Goal: Task Accomplishment & Management: Complete application form

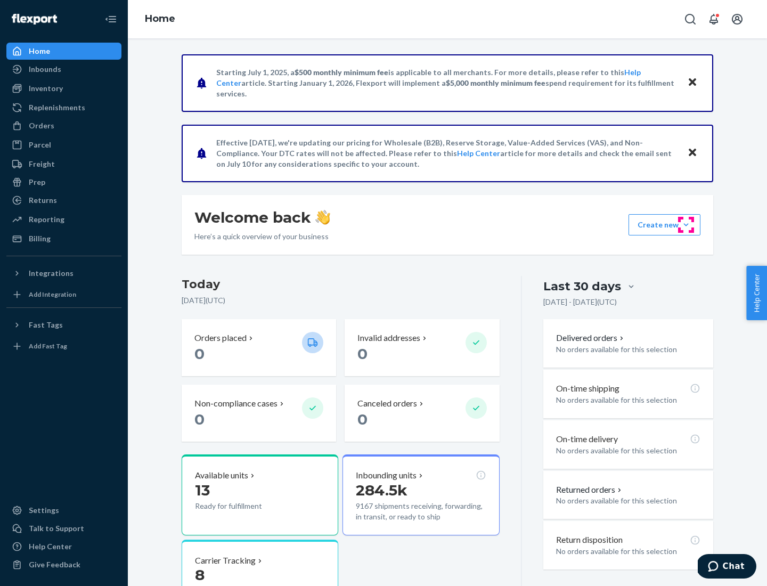
click at [686, 225] on button "Create new Create new inbound Create new order Create new product" at bounding box center [665, 224] width 72 height 21
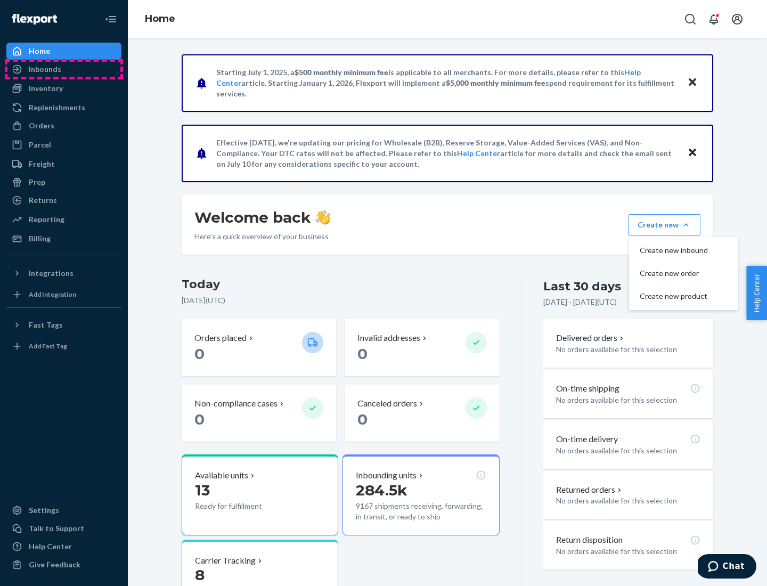
click at [64, 69] on div "Inbounds" at bounding box center [63, 69] width 113 height 15
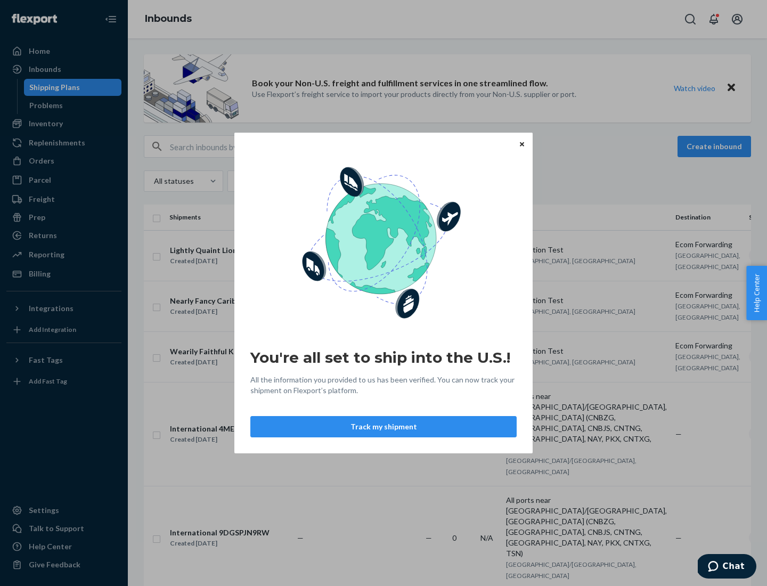
click at [384, 427] on button "Track my shipment" at bounding box center [383, 426] width 266 height 21
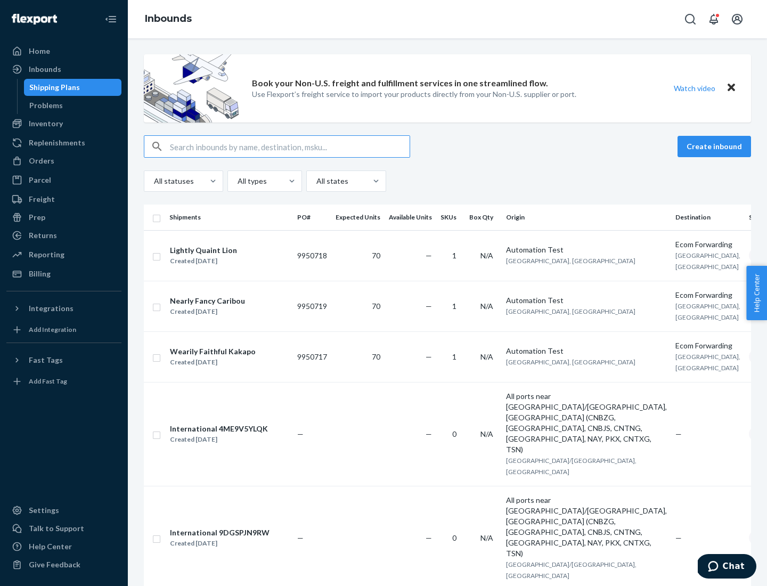
click at [716, 146] on button "Create inbound" at bounding box center [715, 146] width 74 height 21
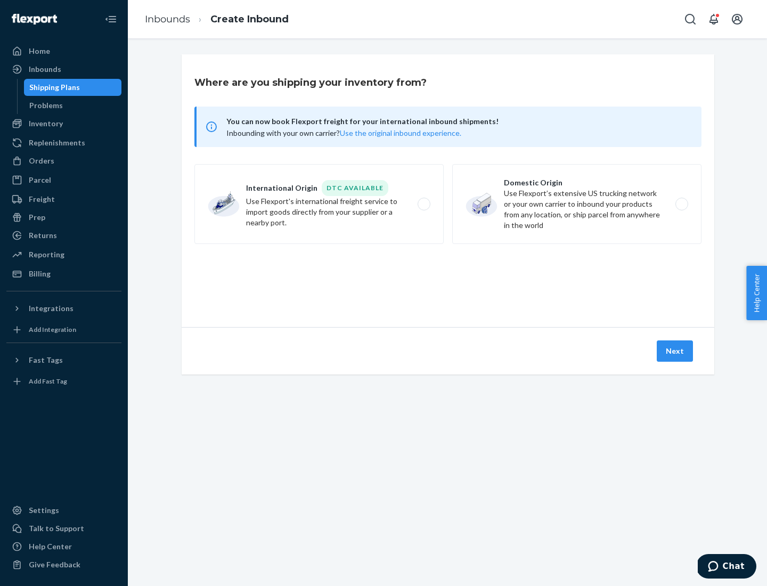
click at [319, 204] on label "International Origin DTC Available Use Flexport's international freight service…" at bounding box center [318, 204] width 249 height 80
click at [423, 204] on input "International Origin DTC Available Use Flexport's international freight service…" at bounding box center [426, 204] width 7 height 7
radio input "true"
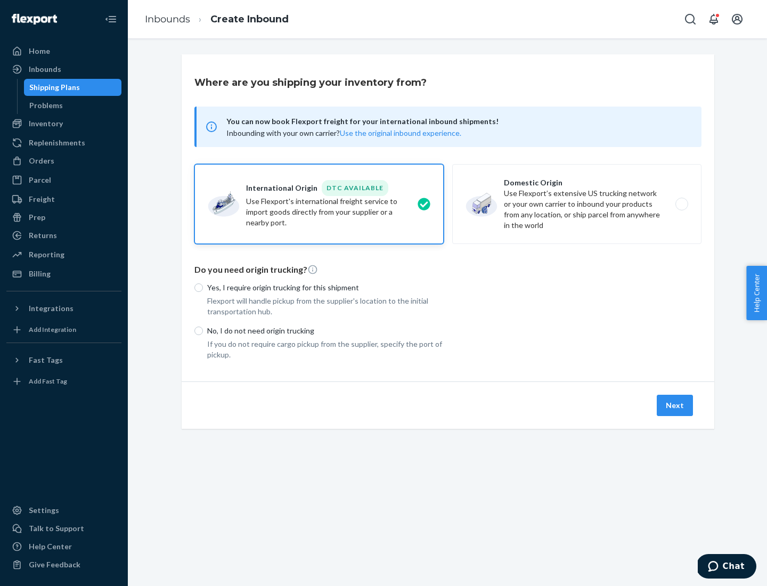
click at [325, 330] on p "No, I do not need origin trucking" at bounding box center [325, 330] width 237 height 11
click at [203, 330] on input "No, I do not need origin trucking" at bounding box center [198, 331] width 9 height 9
radio input "true"
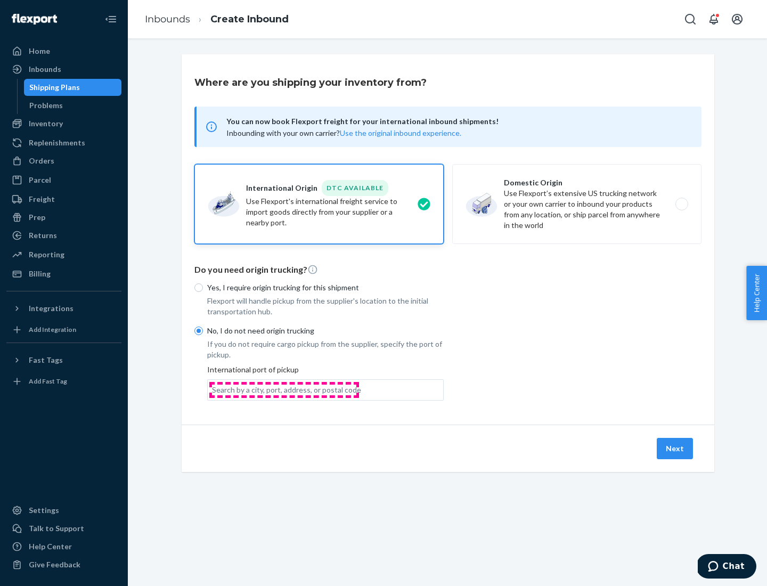
click at [284, 389] on div "Search by a city, port, address, or postal code" at bounding box center [286, 390] width 149 height 11
click at [213, 389] on input "Search by a city, port, address, or postal code" at bounding box center [212, 390] width 1 height 11
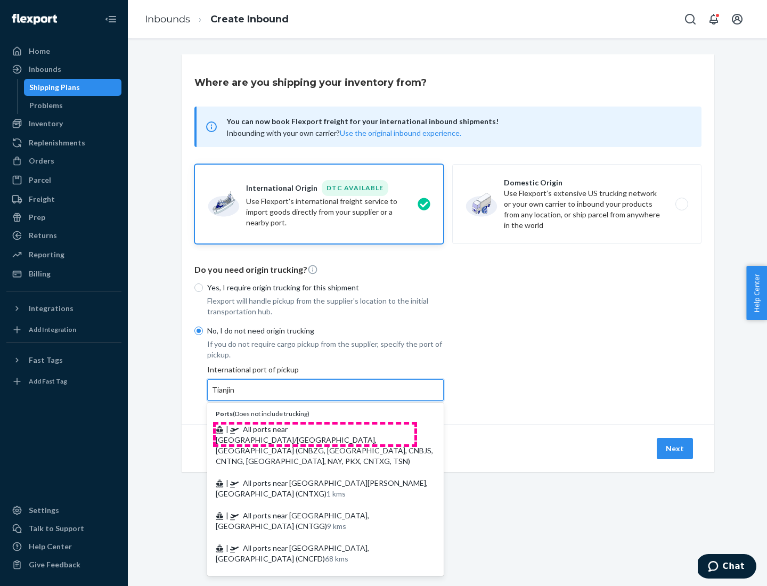
click at [315, 429] on span "| All ports near [GEOGRAPHIC_DATA]/[GEOGRAPHIC_DATA], [GEOGRAPHIC_DATA] (CNBZG,…" at bounding box center [324, 445] width 217 height 41
click at [235, 395] on input "Tianjin" at bounding box center [223, 390] width 23 height 11
type input "All ports near [GEOGRAPHIC_DATA]/[GEOGRAPHIC_DATA], [GEOGRAPHIC_DATA] (CNBZG, […"
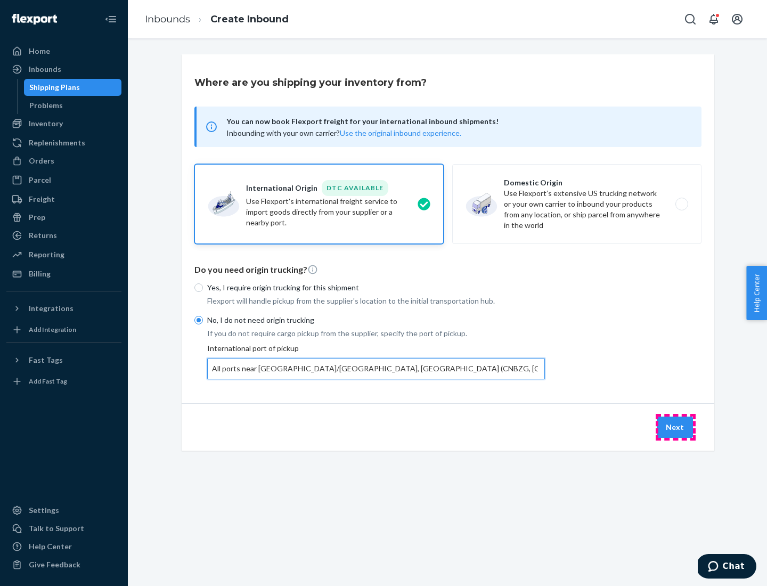
click at [675, 427] on button "Next" at bounding box center [675, 427] width 36 height 21
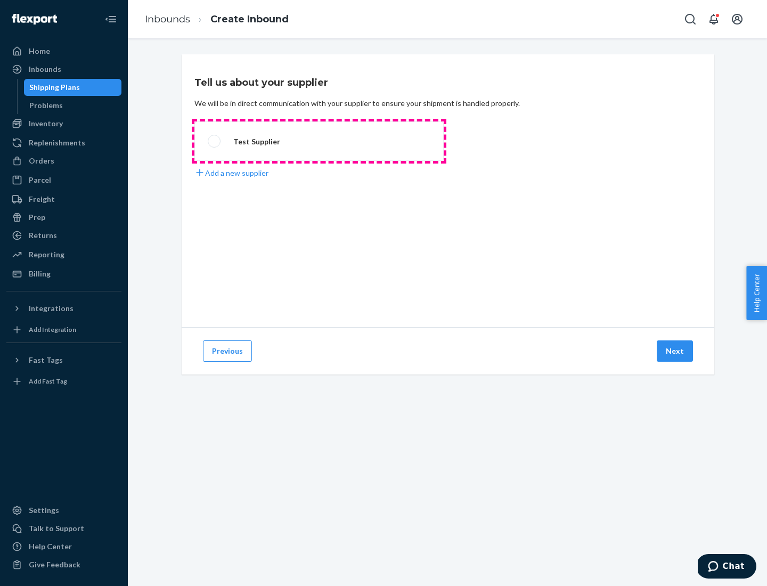
click at [319, 141] on label "Test Supplier" at bounding box center [318, 140] width 249 height 39
click at [215, 141] on input "Test Supplier" at bounding box center [211, 141] width 7 height 7
radio input "true"
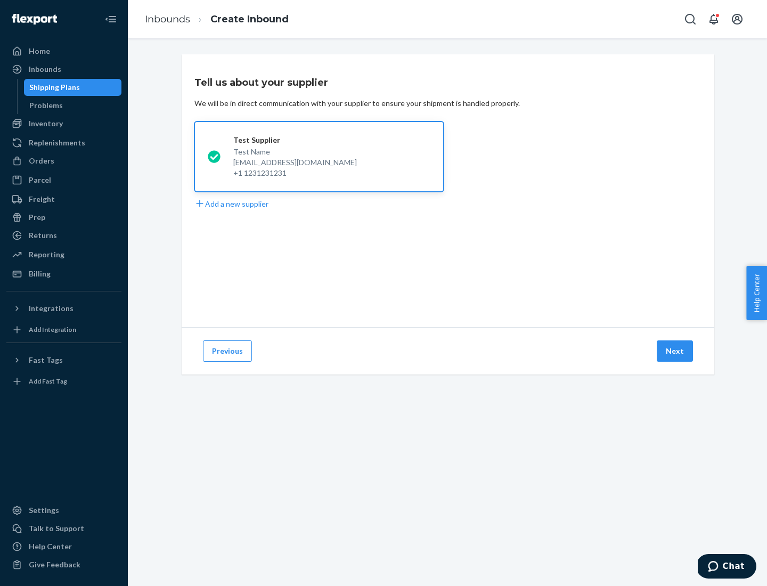
click at [675, 351] on button "Next" at bounding box center [675, 350] width 36 height 21
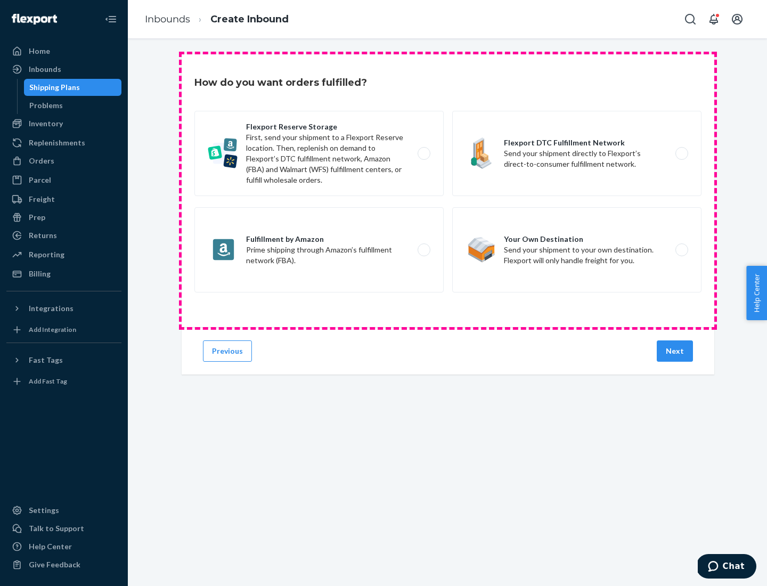
click at [448, 191] on div "Flexport Reserve Storage First, send your shipment to a Flexport Reserve locati…" at bounding box center [447, 203] width 507 height 184
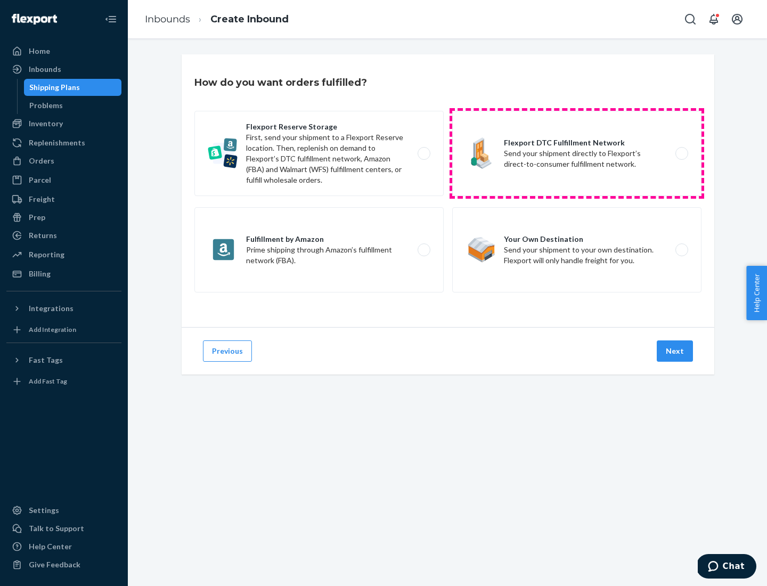
click at [577, 153] on label "Flexport DTC Fulfillment Network Send your shipment directly to Flexport’s dire…" at bounding box center [576, 153] width 249 height 85
click at [681, 153] on input "Flexport DTC Fulfillment Network Send your shipment directly to Flexport’s dire…" at bounding box center [684, 153] width 7 height 7
radio input "true"
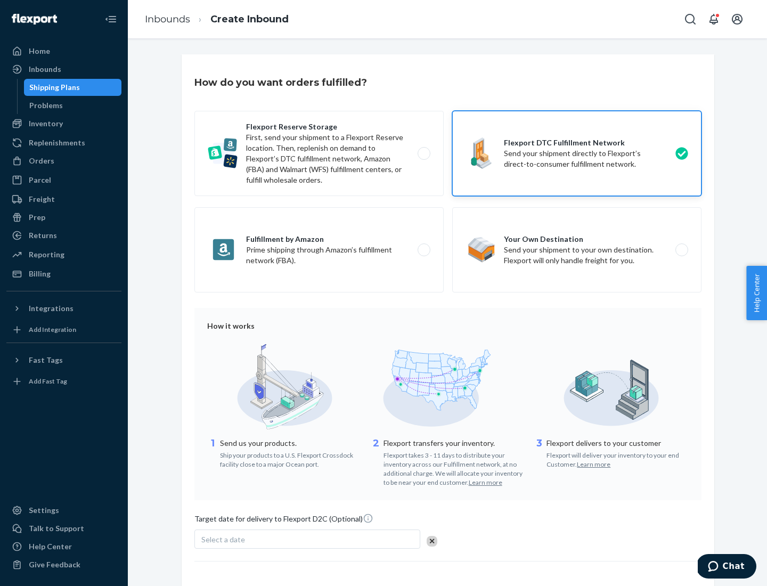
scroll to position [78, 0]
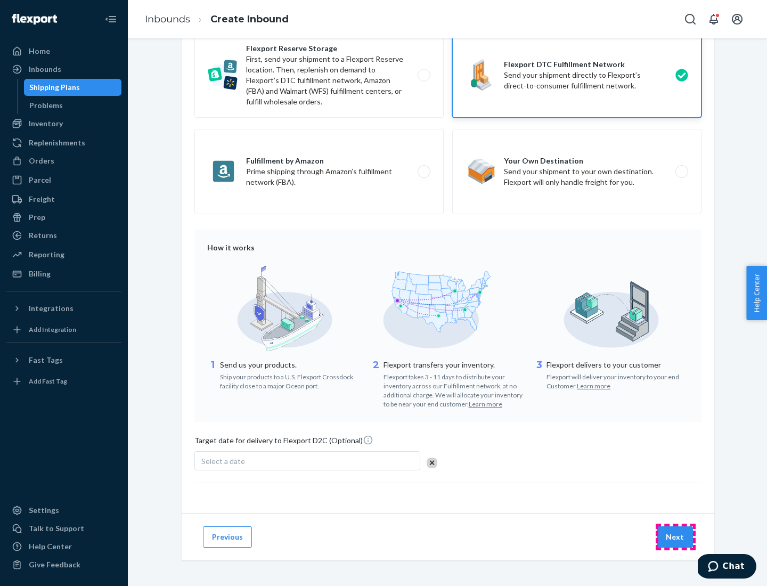
click at [675, 536] on button "Next" at bounding box center [675, 536] width 36 height 21
